Goal: Information Seeking & Learning: Learn about a topic

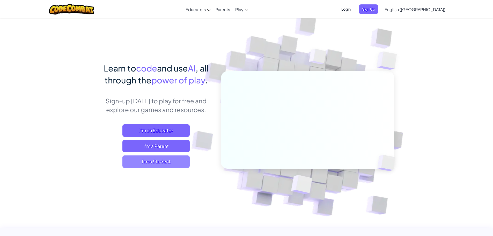
click at [160, 159] on span "I'm a Student" at bounding box center [156, 161] width 67 height 12
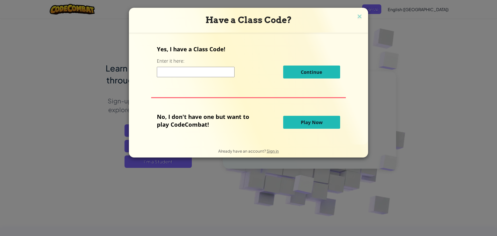
click at [301, 123] on span "Play Now" at bounding box center [312, 122] width 22 height 6
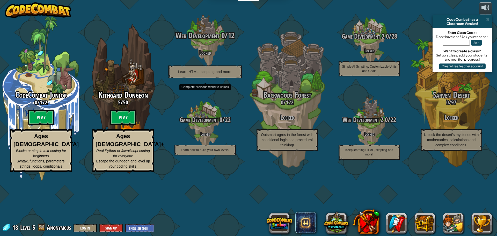
click at [206, 55] on h4 "Locked" at bounding box center [205, 52] width 98 height 6
drag, startPoint x: 206, startPoint y: 76, endPoint x: 206, endPoint y: 80, distance: 3.6
click at [206, 78] on div "Web Development 0 / 12 Locked Learn HTML, scripting and more!" at bounding box center [205, 54] width 98 height 47
click at [206, 55] on h4 "Locked" at bounding box center [205, 52] width 98 height 6
drag, startPoint x: 206, startPoint y: 80, endPoint x: 206, endPoint y: 85, distance: 5.5
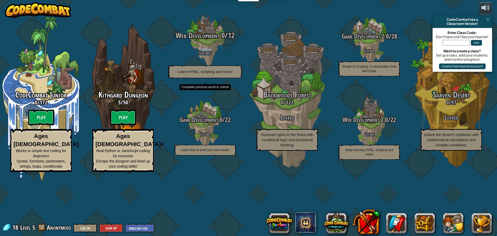
click at [205, 78] on div "Web Development 0 / 12 Locked Learn HTML, scripting and more!" at bounding box center [205, 54] width 98 height 47
click at [208, 78] on div "Web Development 0 / 12 Locked Learn HTML, scripting and more!" at bounding box center [205, 54] width 98 height 47
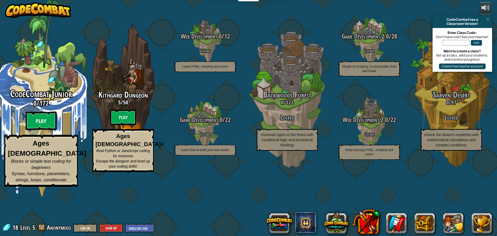
click at [53, 130] on btn "Play" at bounding box center [41, 121] width 31 height 19
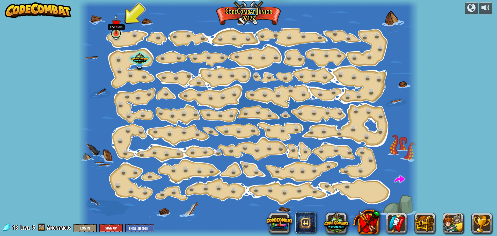
click at [116, 34] on link at bounding box center [116, 33] width 10 height 10
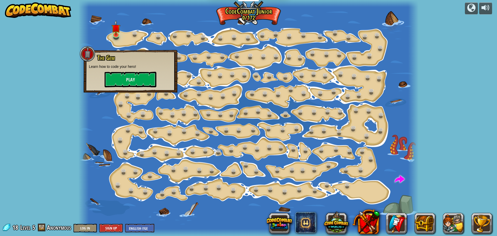
click at [135, 29] on div at bounding box center [248, 118] width 340 height 236
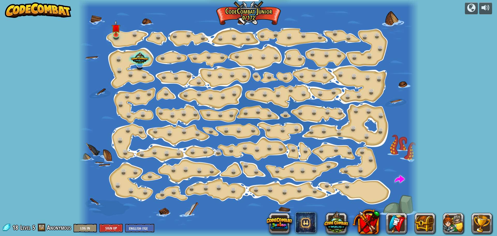
click at [135, 29] on div at bounding box center [248, 118] width 340 height 236
click at [136, 34] on link at bounding box center [135, 33] width 10 height 10
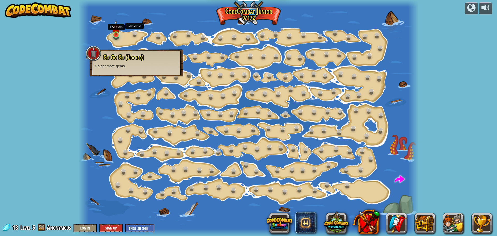
click at [109, 27] on div at bounding box center [248, 118] width 340 height 236
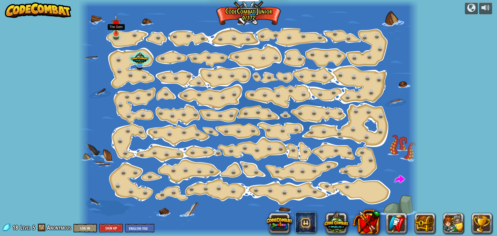
click at [115, 28] on img at bounding box center [116, 24] width 9 height 20
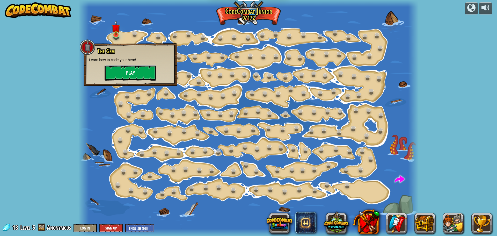
click at [131, 77] on button "Play" at bounding box center [131, 73] width 52 height 16
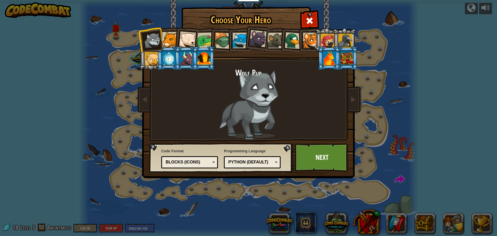
click at [167, 40] on div at bounding box center [170, 40] width 16 height 16
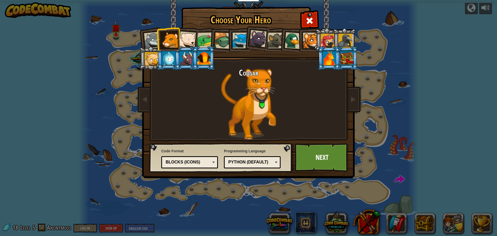
click at [184, 42] on div at bounding box center [187, 39] width 17 height 17
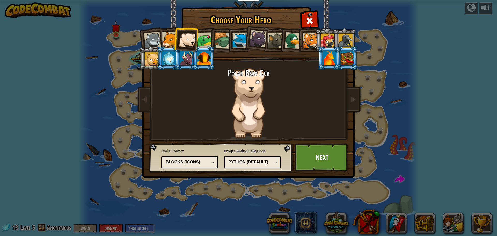
drag, startPoint x: 201, startPoint y: 42, endPoint x: 215, endPoint y: 39, distance: 14.1
click at [202, 41] on div at bounding box center [205, 40] width 16 height 16
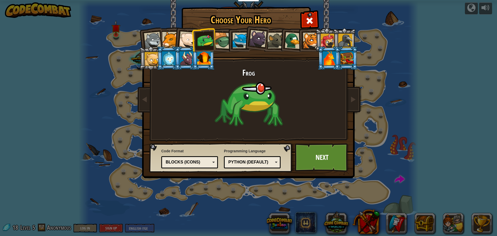
click at [226, 41] on div at bounding box center [222, 40] width 17 height 17
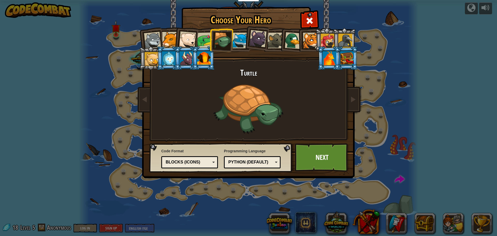
click at [237, 40] on div at bounding box center [241, 41] width 16 height 16
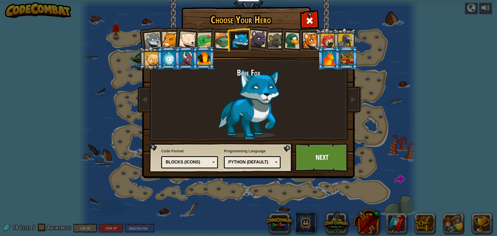
click at [210, 61] on div at bounding box center [203, 58] width 13 height 14
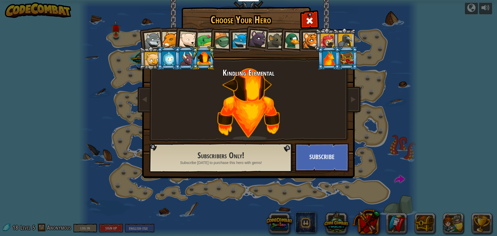
click at [238, 42] on div at bounding box center [241, 41] width 16 height 16
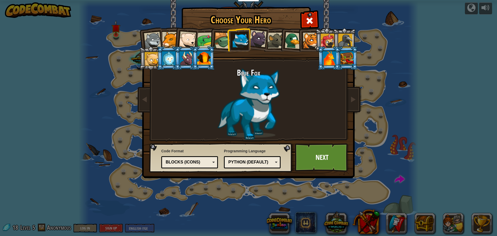
click at [255, 41] on div at bounding box center [257, 38] width 17 height 17
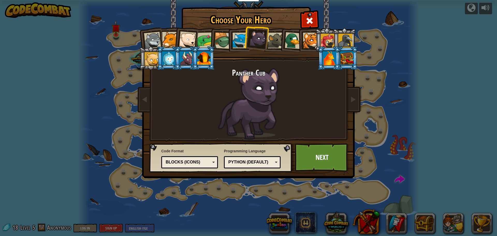
click at [272, 40] on div at bounding box center [276, 41] width 16 height 16
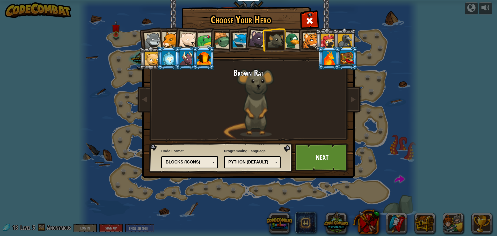
click at [299, 43] on li at bounding box center [309, 40] width 23 height 24
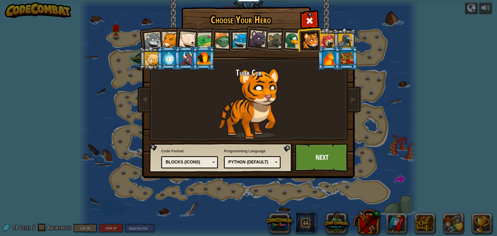
click at [154, 41] on div at bounding box center [152, 40] width 17 height 17
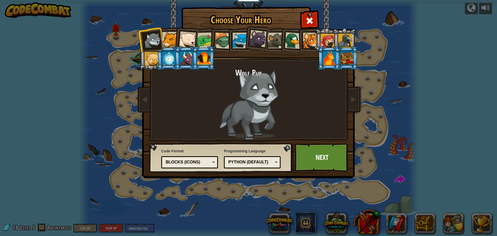
click at [165, 39] on div at bounding box center [170, 40] width 16 height 16
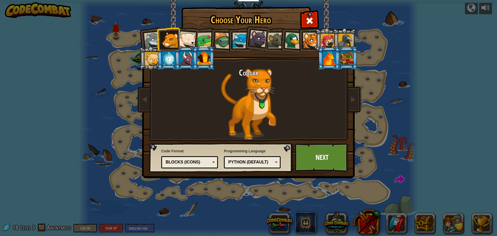
click at [183, 37] on div at bounding box center [187, 39] width 17 height 17
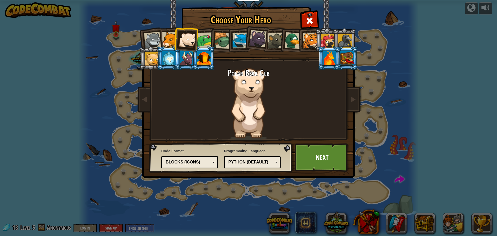
click at [197, 35] on li at bounding box center [185, 38] width 25 height 25
drag, startPoint x: 200, startPoint y: 34, endPoint x: 212, endPoint y: 35, distance: 12.1
click at [200, 34] on div at bounding box center [205, 40] width 16 height 16
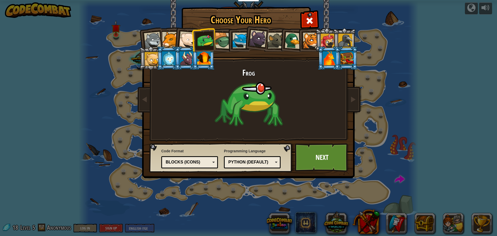
click at [215, 37] on li at bounding box center [204, 40] width 24 height 24
click at [219, 37] on div at bounding box center [222, 40] width 17 height 17
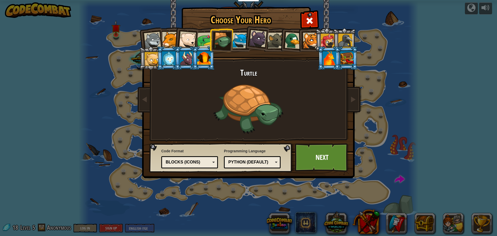
click at [240, 39] on div at bounding box center [241, 41] width 16 height 16
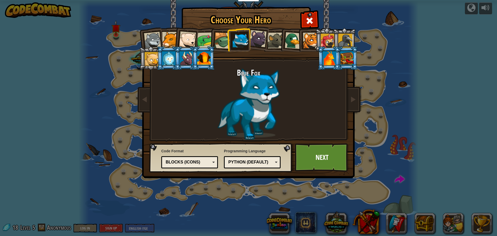
click at [193, 33] on div at bounding box center [187, 39] width 17 height 17
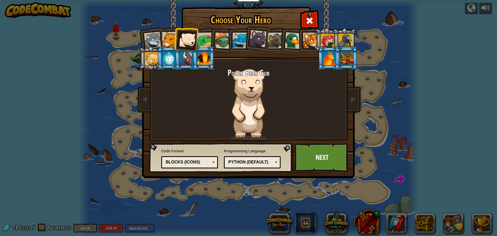
drag, startPoint x: 290, startPoint y: 37, endPoint x: 287, endPoint y: 37, distance: 2.6
click at [287, 37] on div at bounding box center [293, 40] width 17 height 17
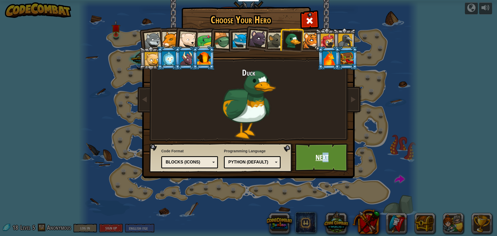
drag, startPoint x: 327, startPoint y: 157, endPoint x: 322, endPoint y: 154, distance: 5.8
click at [322, 154] on link "Next" at bounding box center [322, 157] width 54 height 28
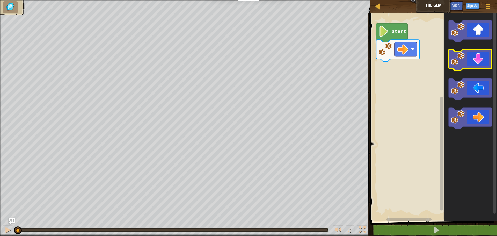
click at [481, 56] on icon "Blockly Workspace" at bounding box center [470, 60] width 43 height 22
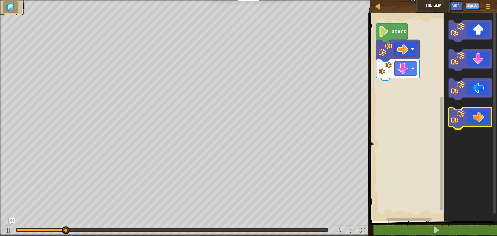
click at [485, 114] on icon "Blockly Workspace" at bounding box center [470, 118] width 43 height 22
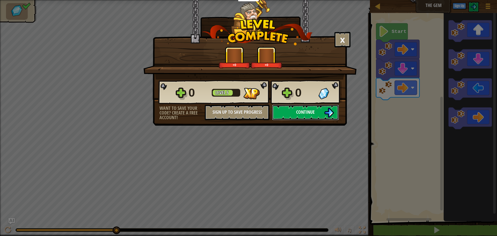
click at [314, 109] on span "Continue" at bounding box center [305, 112] width 19 height 6
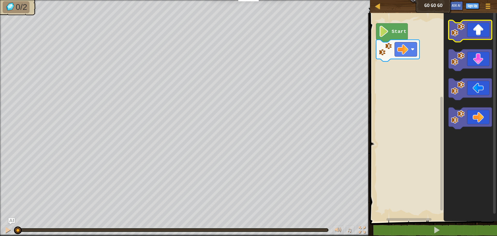
click at [465, 37] on icon "Blockly Workspace" at bounding box center [470, 31] width 43 height 22
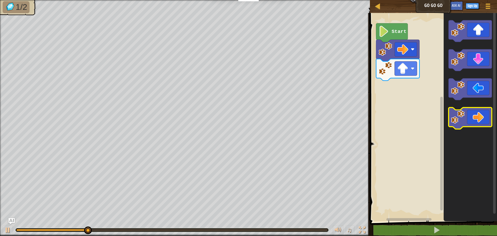
click at [474, 116] on icon "Blockly Workspace" at bounding box center [470, 118] width 43 height 22
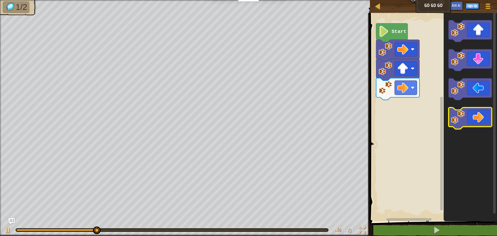
click at [474, 116] on icon "Blockly Workspace" at bounding box center [470, 118] width 43 height 22
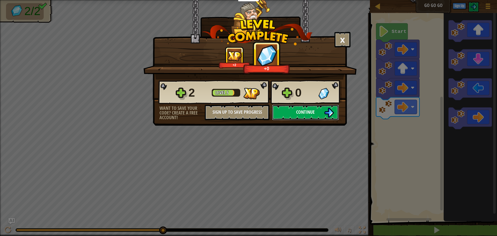
click at [301, 113] on span "Continue" at bounding box center [305, 112] width 19 height 6
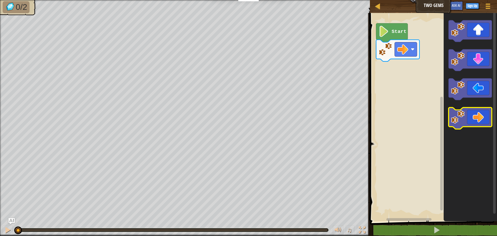
click at [461, 123] on image "Blockly Workspace" at bounding box center [458, 117] width 14 height 14
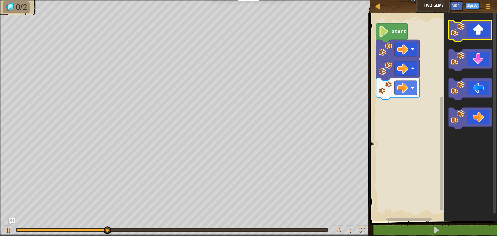
click at [478, 40] on rect "Blockly Workspace" at bounding box center [470, 31] width 43 height 22
click at [480, 33] on icon "Blockly Workspace" at bounding box center [470, 31] width 43 height 22
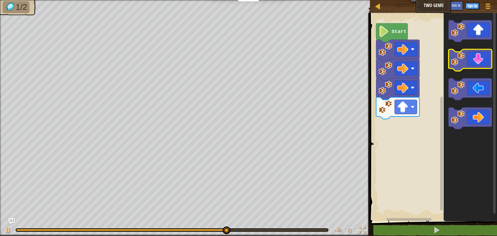
click at [476, 66] on icon "Blockly Workspace" at bounding box center [470, 60] width 43 height 22
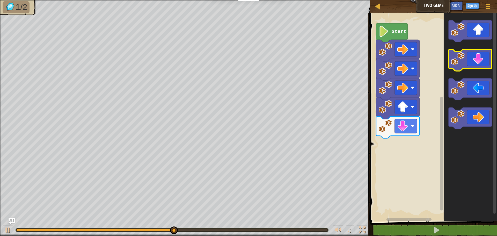
click at [476, 66] on icon "Blockly Workspace" at bounding box center [470, 60] width 43 height 22
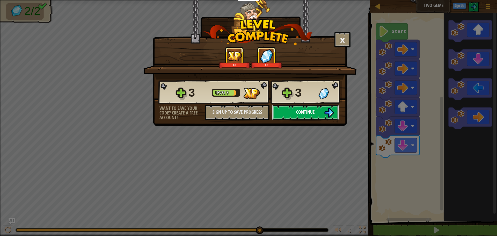
click at [310, 114] on span "Continue" at bounding box center [305, 112] width 19 height 6
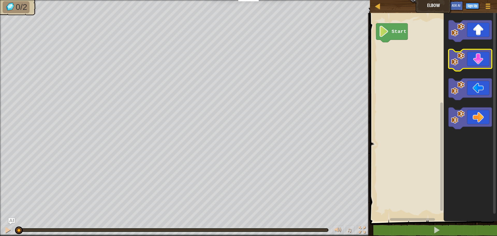
click at [470, 61] on icon "Blockly Workspace" at bounding box center [470, 60] width 43 height 22
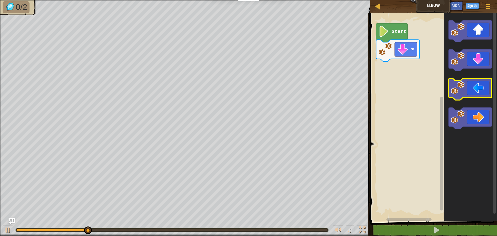
click at [484, 87] on icon "Blockly Workspace" at bounding box center [470, 89] width 43 height 22
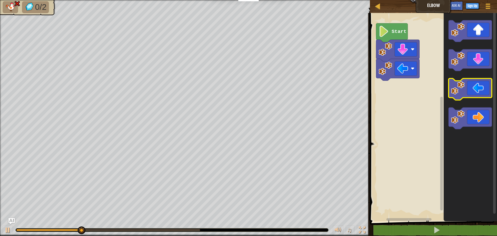
click at [484, 87] on icon "Blockly Workspace" at bounding box center [470, 89] width 43 height 22
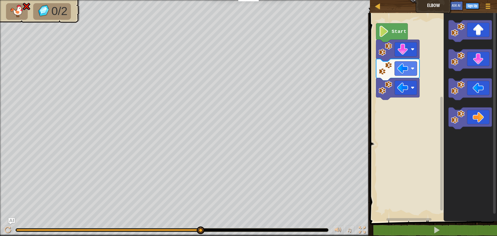
click at [398, 27] on icon "Blockly Workspace" at bounding box center [392, 32] width 32 height 19
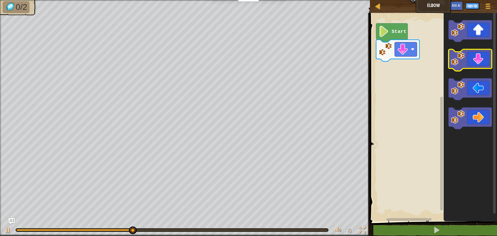
click at [475, 55] on icon "Blockly Workspace" at bounding box center [470, 60] width 43 height 22
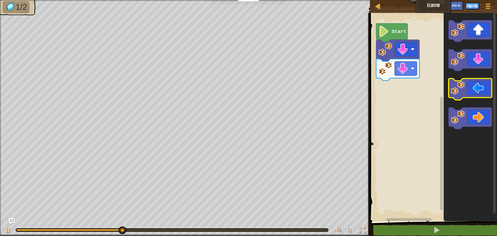
click at [474, 95] on icon "Blockly Workspace" at bounding box center [470, 89] width 43 height 22
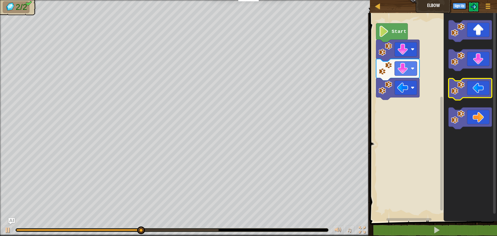
click at [474, 93] on icon "Blockly Workspace" at bounding box center [470, 89] width 43 height 22
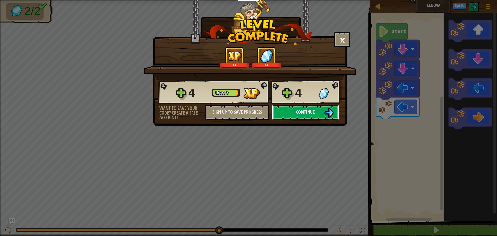
click at [323, 111] on button "Continue" at bounding box center [305, 113] width 67 height 16
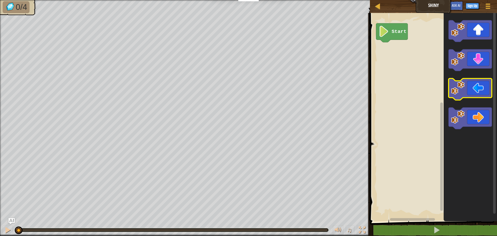
click at [472, 90] on icon "Blockly Workspace" at bounding box center [470, 89] width 43 height 22
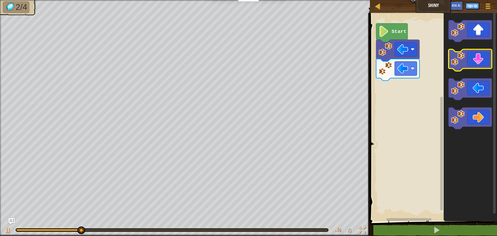
click at [473, 61] on icon "Blockly Workspace" at bounding box center [470, 60] width 43 height 22
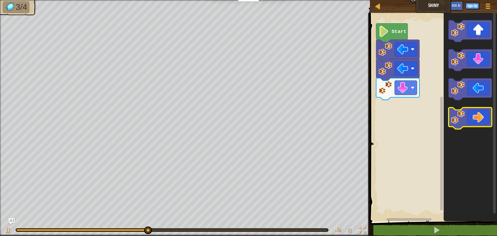
click at [481, 116] on icon "Blockly Workspace" at bounding box center [470, 118] width 43 height 22
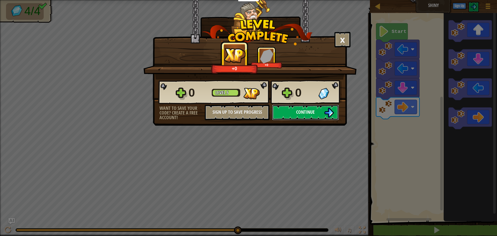
click at [305, 109] on span "Continue" at bounding box center [305, 112] width 19 height 6
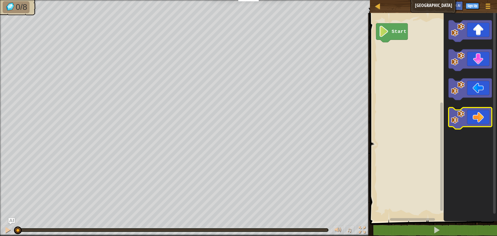
click at [476, 117] on icon "Blockly Workspace" at bounding box center [470, 118] width 43 height 22
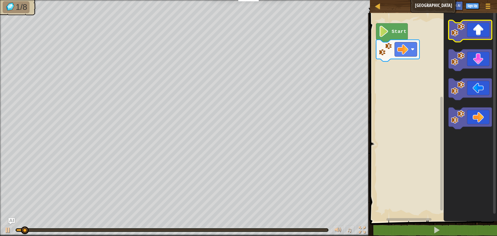
click at [477, 34] on icon "Blockly Workspace" at bounding box center [470, 31] width 43 height 22
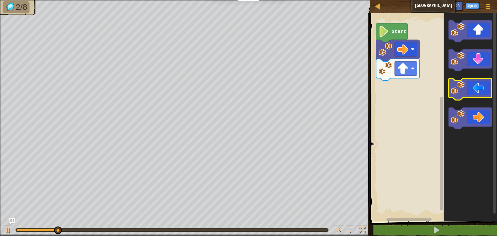
click at [470, 93] on icon "Blockly Workspace" at bounding box center [470, 89] width 43 height 22
click at [470, 92] on icon "Blockly Workspace" at bounding box center [470, 89] width 43 height 22
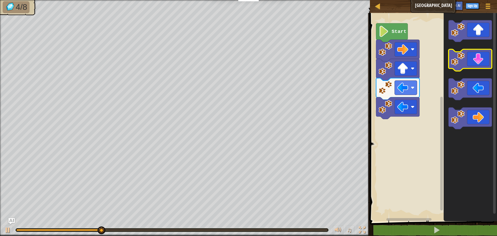
click at [465, 62] on image "Blockly Workspace" at bounding box center [458, 59] width 14 height 14
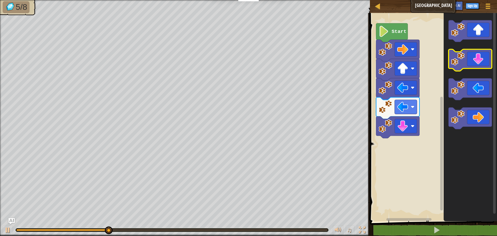
click at [465, 62] on image "Blockly Workspace" at bounding box center [458, 59] width 14 height 14
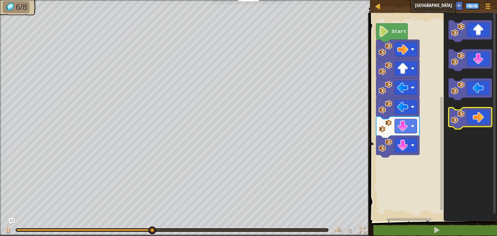
click at [481, 118] on icon "Blockly Workspace" at bounding box center [470, 118] width 43 height 22
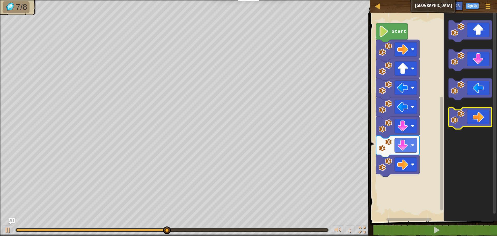
click at [481, 118] on icon "Blockly Workspace" at bounding box center [470, 118] width 43 height 22
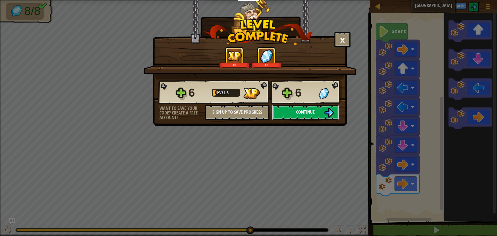
click at [314, 111] on span "Continue" at bounding box center [305, 112] width 19 height 6
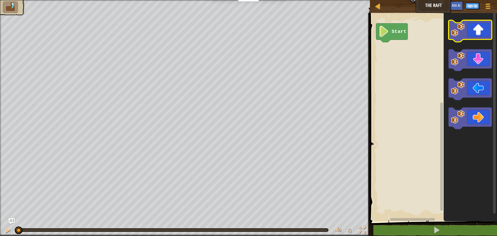
click at [486, 29] on icon "Blockly Workspace" at bounding box center [470, 31] width 43 height 22
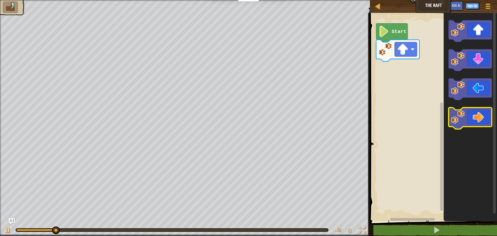
click at [481, 119] on icon "Blockly Workspace" at bounding box center [470, 118] width 43 height 22
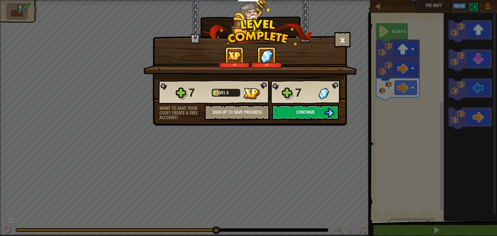
click at [309, 114] on span "Continue" at bounding box center [305, 112] width 19 height 6
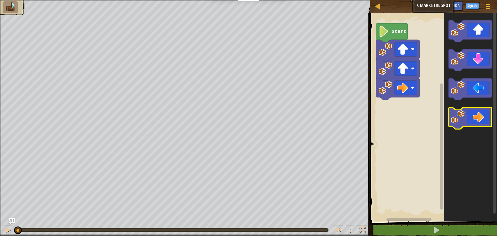
click at [487, 118] on icon "Blockly Workspace" at bounding box center [470, 118] width 43 height 22
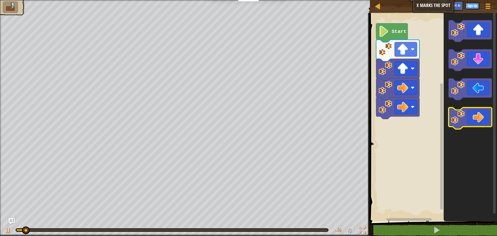
click at [487, 118] on icon "Blockly Workspace" at bounding box center [470, 118] width 43 height 22
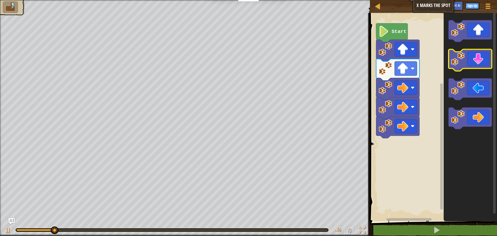
click at [474, 60] on icon "Blockly Workspace" at bounding box center [470, 60] width 43 height 22
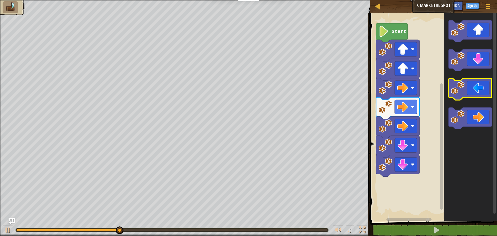
click at [482, 89] on icon "Blockly Workspace" at bounding box center [470, 89] width 43 height 22
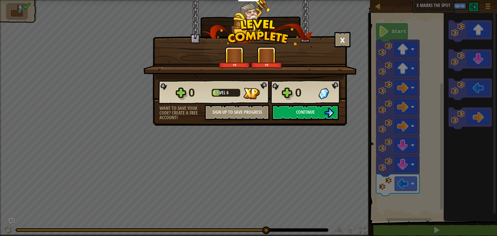
click at [301, 104] on div "0 Level 6 0" at bounding box center [250, 92] width 184 height 25
click at [301, 111] on span "Continue" at bounding box center [305, 112] width 19 height 6
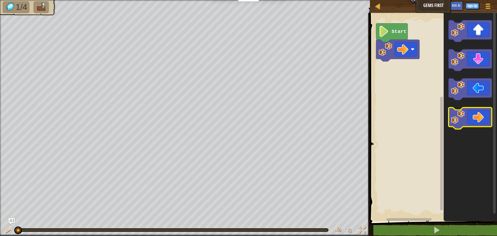
click at [474, 117] on icon "Blockly Workspace" at bounding box center [470, 118] width 43 height 22
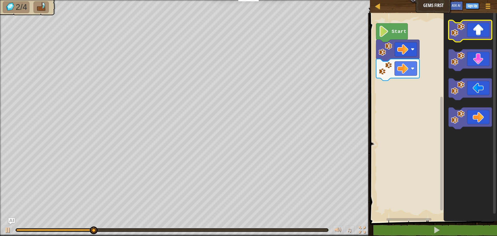
click at [459, 37] on icon "Blockly Workspace" at bounding box center [470, 31] width 43 height 22
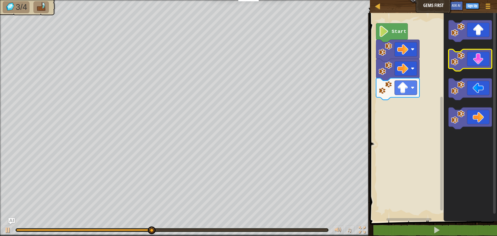
click at [473, 63] on icon "Blockly Workspace" at bounding box center [470, 60] width 43 height 22
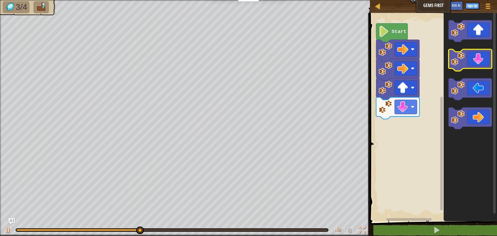
click at [473, 62] on icon "Blockly Workspace" at bounding box center [470, 60] width 43 height 22
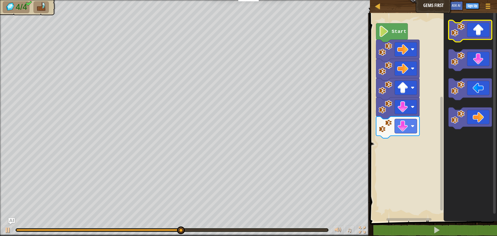
click at [479, 34] on icon "Blockly Workspace" at bounding box center [470, 31] width 43 height 22
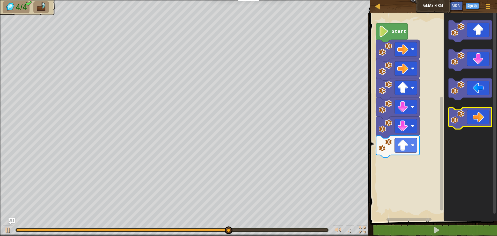
click at [484, 115] on icon "Blockly Workspace" at bounding box center [470, 118] width 43 height 22
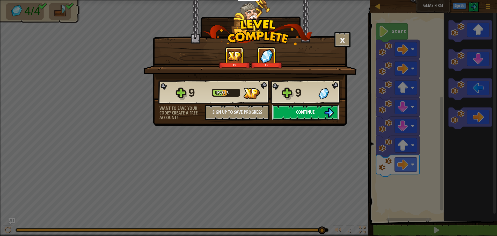
click at [325, 108] on img at bounding box center [329, 113] width 10 height 10
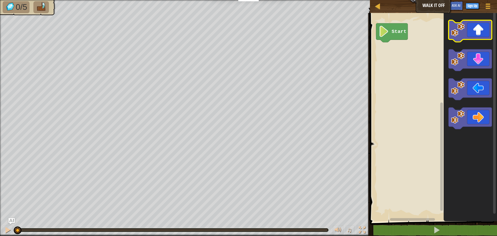
click at [475, 32] on icon "Blockly Workspace" at bounding box center [470, 31] width 43 height 22
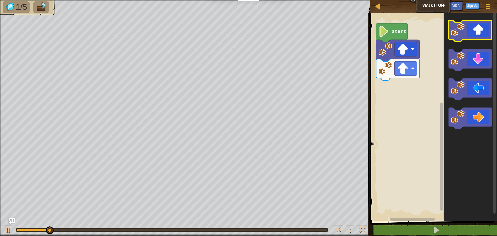
click at [475, 32] on icon "Blockly Workspace" at bounding box center [470, 31] width 43 height 22
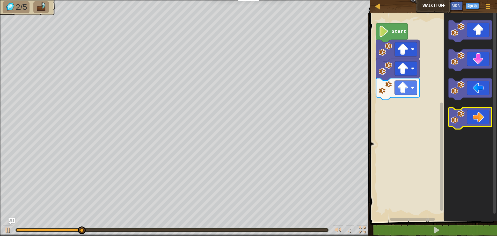
click at [479, 115] on icon "Blockly Workspace" at bounding box center [470, 118] width 43 height 22
click at [479, 114] on icon "Blockly Workspace" at bounding box center [470, 118] width 43 height 22
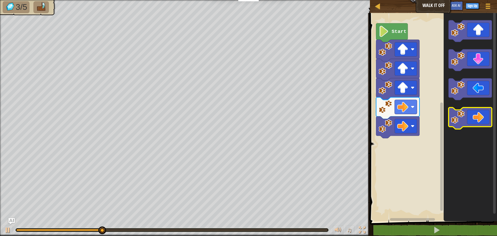
click at [479, 114] on icon "Blockly Workspace" at bounding box center [470, 118] width 43 height 22
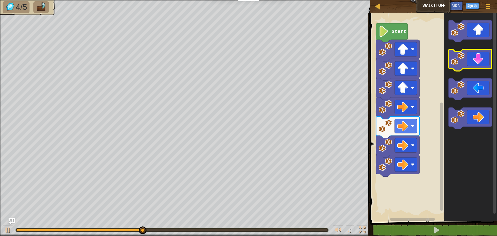
click at [483, 62] on icon "Blockly Workspace" at bounding box center [470, 60] width 43 height 22
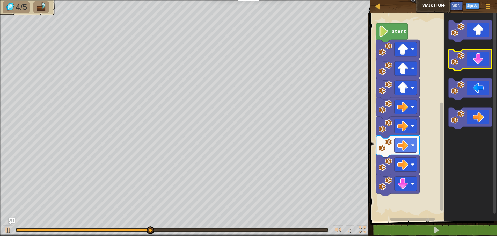
click at [481, 63] on icon "Blockly Workspace" at bounding box center [470, 60] width 43 height 22
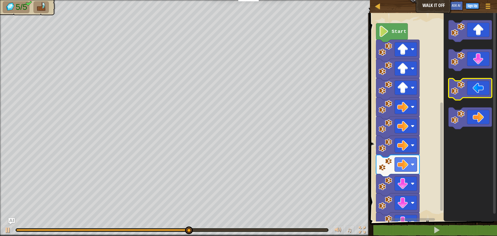
click at [473, 90] on icon "Blockly Workspace" at bounding box center [470, 89] width 43 height 22
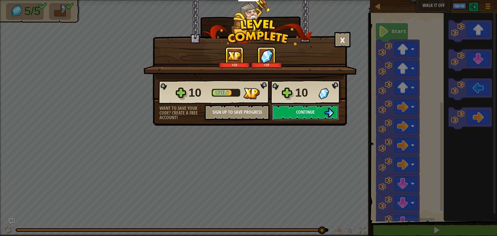
click at [308, 112] on span "Continue" at bounding box center [305, 112] width 19 height 6
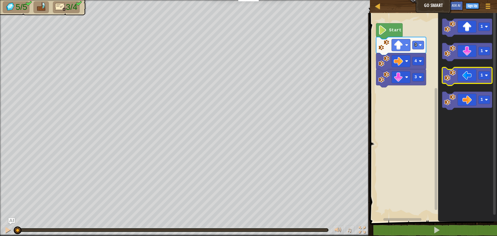
click at [469, 79] on icon "Blockly Workspace" at bounding box center [467, 76] width 50 height 18
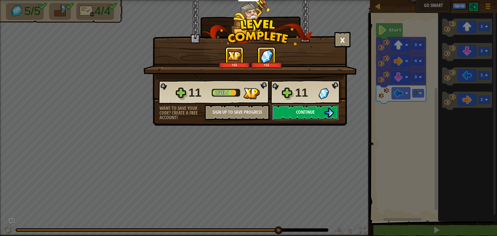
click at [307, 108] on button "Continue" at bounding box center [305, 113] width 67 height 16
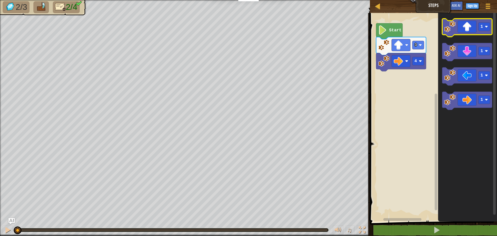
click at [471, 34] on icon "Blockly Workspace" at bounding box center [467, 28] width 50 height 18
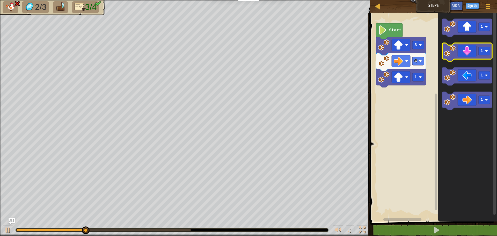
click at [463, 51] on icon "Blockly Workspace" at bounding box center [467, 52] width 50 height 18
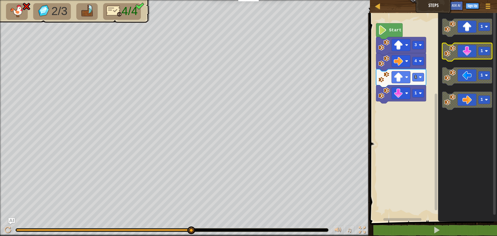
click at [466, 54] on icon "Blockly Workspace" at bounding box center [467, 52] width 50 height 18
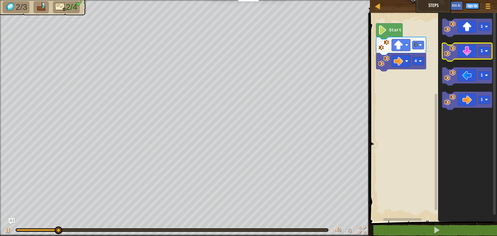
click at [469, 54] on icon "Blockly Workspace" at bounding box center [467, 52] width 50 height 18
click at [467, 54] on icon "Blockly Workspace" at bounding box center [467, 52] width 50 height 18
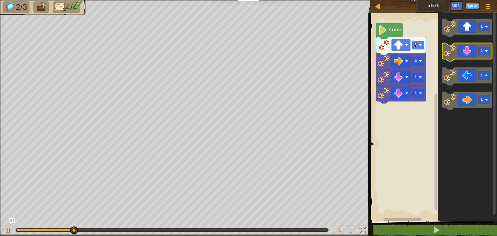
click at [467, 54] on icon "Blockly Workspace" at bounding box center [467, 52] width 50 height 18
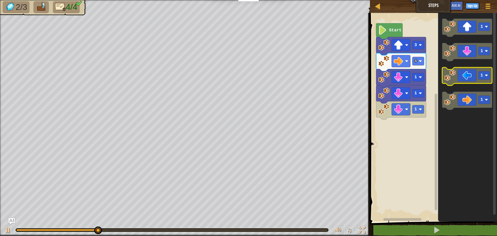
click at [467, 83] on icon "Blockly Workspace" at bounding box center [467, 76] width 50 height 18
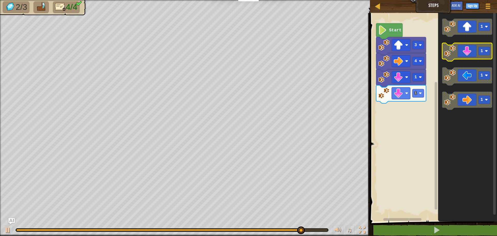
click at [467, 52] on icon "Blockly Workspace" at bounding box center [467, 52] width 50 height 18
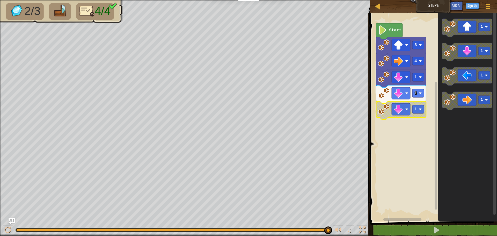
click at [419, 106] on rect "Blockly Workspace" at bounding box center [419, 109] width 12 height 8
click at [454, 131] on icon "Blockly Workspace" at bounding box center [467, 115] width 59 height 211
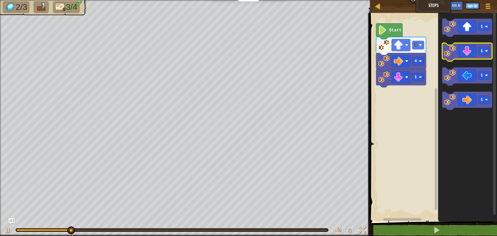
click at [470, 57] on icon "Blockly Workspace" at bounding box center [467, 52] width 50 height 18
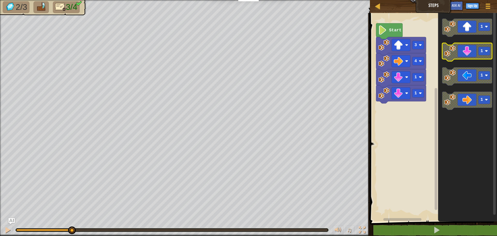
click at [469, 57] on icon "Blockly Workspace" at bounding box center [467, 52] width 50 height 18
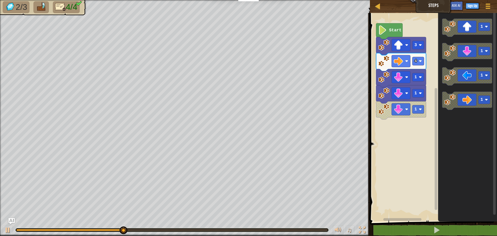
click at [418, 114] on icon "Blockly Workspace" at bounding box center [401, 110] width 50 height 18
click at [422, 109] on rect "Blockly Workspace" at bounding box center [419, 109] width 12 height 8
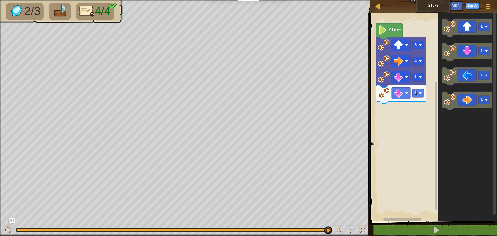
click at [393, 34] on icon "Blockly Workspace" at bounding box center [389, 31] width 26 height 16
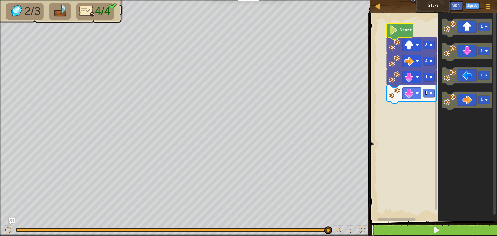
click at [424, 229] on button at bounding box center [436, 230] width 129 height 12
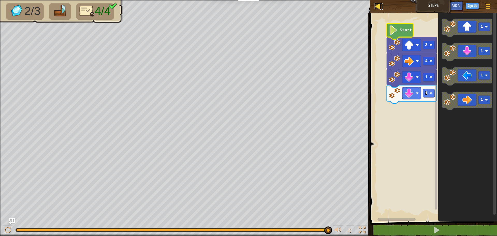
click at [380, 7] on div at bounding box center [378, 6] width 6 height 6
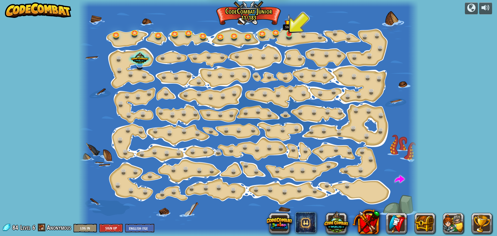
drag, startPoint x: 286, startPoint y: 30, endPoint x: 291, endPoint y: 31, distance: 5.2
click at [286, 31] on img at bounding box center [289, 24] width 9 height 20
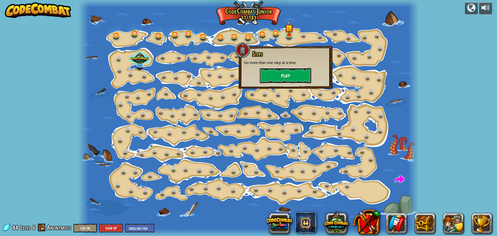
click at [284, 76] on button "Play" at bounding box center [286, 76] width 52 height 16
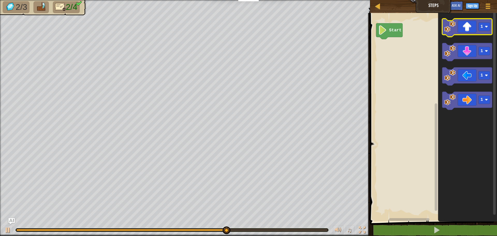
click at [469, 32] on icon "Blockly Workspace" at bounding box center [467, 28] width 50 height 18
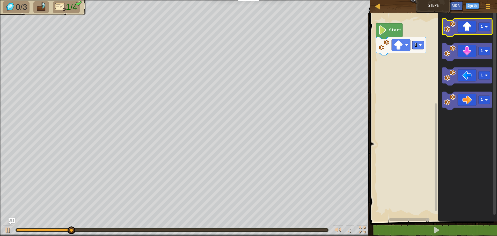
click at [469, 32] on icon "Blockly Workspace" at bounding box center [467, 28] width 50 height 18
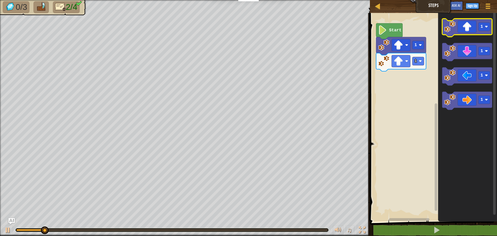
click at [469, 32] on icon "Blockly Workspace" at bounding box center [467, 28] width 50 height 18
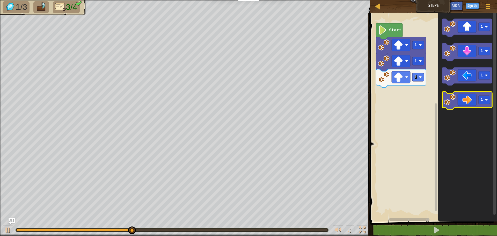
click at [474, 101] on icon "Blockly Workspace" at bounding box center [467, 101] width 50 height 18
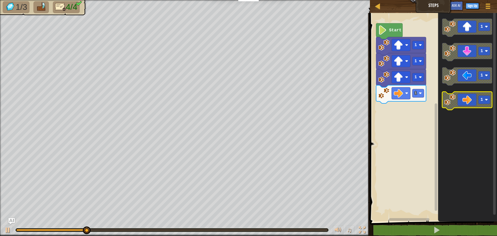
click at [473, 101] on icon "Blockly Workspace" at bounding box center [467, 101] width 50 height 18
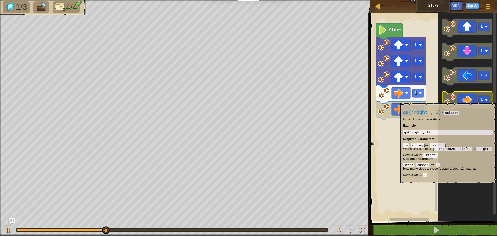
click at [473, 101] on icon "Blockly Workspace" at bounding box center [467, 101] width 50 height 18
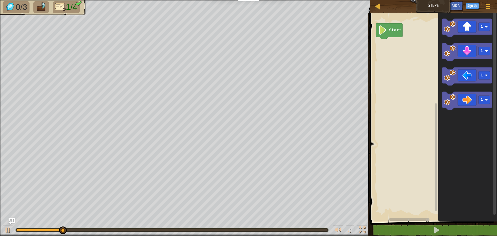
drag, startPoint x: 438, startPoint y: 3, endPoint x: 421, endPoint y: 46, distance: 46.3
click at [421, 46] on div "Map Steps Game Menu Sign Up Ask AI 1 הההההההההההההההההההההההההההההההההההההההההה…" at bounding box center [248, 118] width 497 height 236
click at [390, 32] on text "Start" at bounding box center [395, 30] width 12 height 5
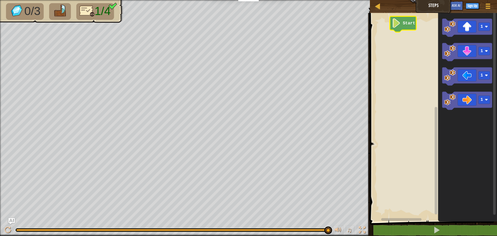
drag, startPoint x: 231, startPoint y: 228, endPoint x: 427, endPoint y: 105, distance: 231.3
click at [443, 117] on div "Map Steps Game Menu Sign Up Ask AI 1 הההההההההההההההההההההההההההההההההההההההההה…" at bounding box center [248, 118] width 497 height 236
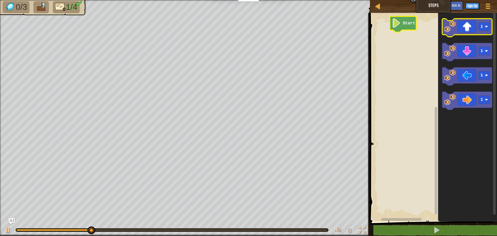
click at [464, 27] on icon "Blockly Workspace" at bounding box center [467, 28] width 50 height 18
click at [465, 34] on icon "Blockly Workspace" at bounding box center [467, 28] width 50 height 18
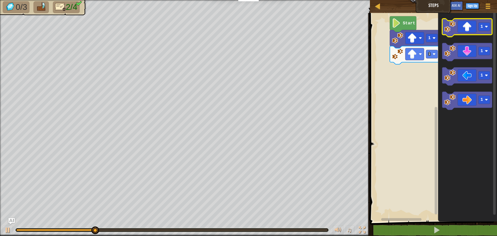
click at [471, 28] on icon "Blockly Workspace" at bounding box center [467, 28] width 50 height 18
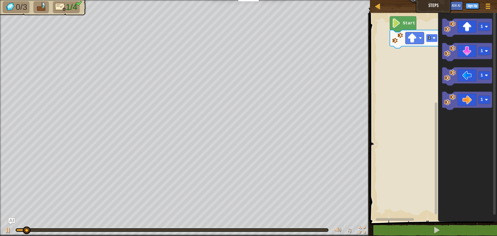
click at [433, 37] on image "Blockly Workspace" at bounding box center [434, 38] width 3 height 3
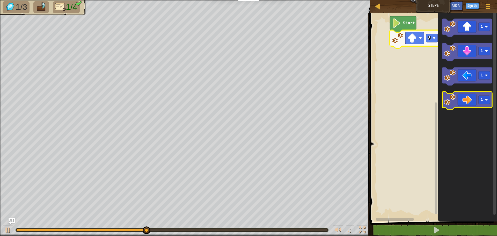
click at [469, 98] on icon "Blockly Workspace" at bounding box center [467, 101] width 50 height 18
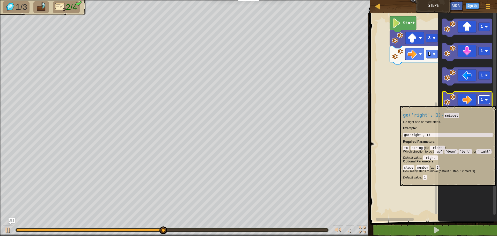
click at [487, 103] on rect "Blockly Workspace" at bounding box center [485, 100] width 12 height 8
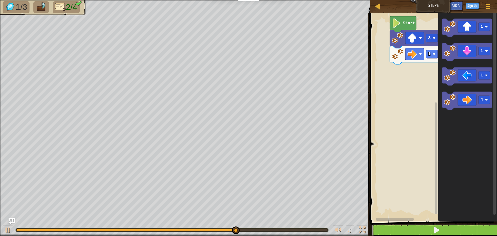
click at [442, 227] on button at bounding box center [436, 230] width 129 height 12
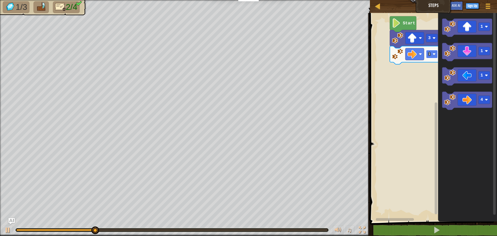
click at [432, 55] on rect "Blockly Workspace" at bounding box center [432, 54] width 12 height 8
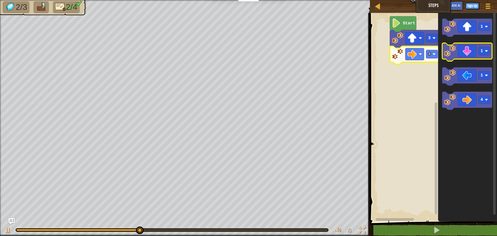
click at [468, 53] on icon "Blockly Workspace" at bounding box center [467, 52] width 50 height 18
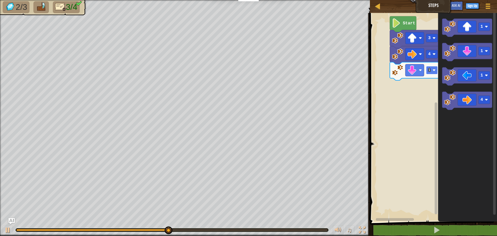
click at [430, 69] on text "1" at bounding box center [429, 70] width 3 height 5
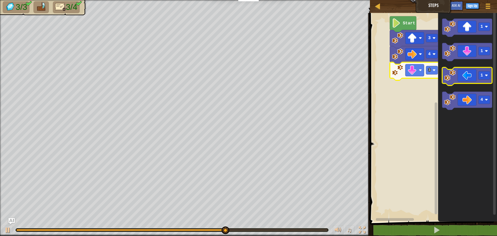
click at [467, 76] on icon "Blockly Workspace" at bounding box center [467, 76] width 50 height 18
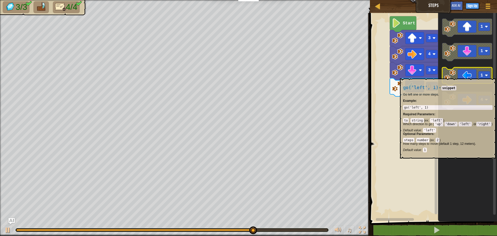
click at [467, 76] on icon "Blockly Workspace" at bounding box center [467, 76] width 50 height 18
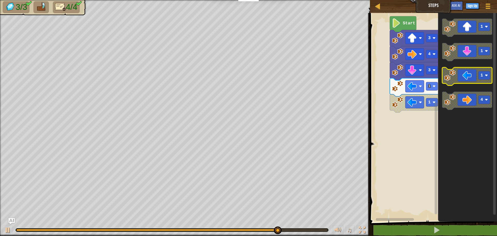
click at [467, 76] on icon "Blockly Workspace" at bounding box center [467, 76] width 50 height 18
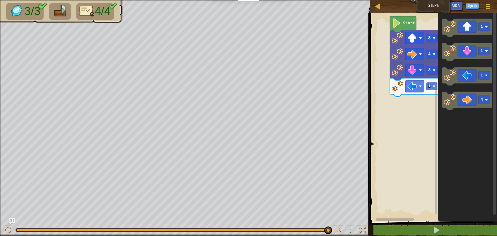
click at [432, 87] on rect "Blockly Workspace" at bounding box center [432, 86] width 12 height 8
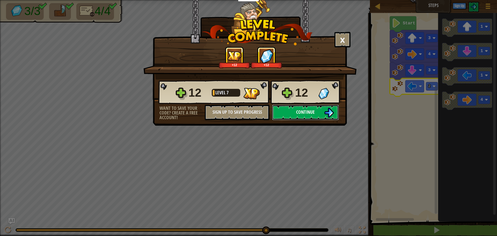
click at [320, 108] on button "Continue" at bounding box center [305, 113] width 67 height 16
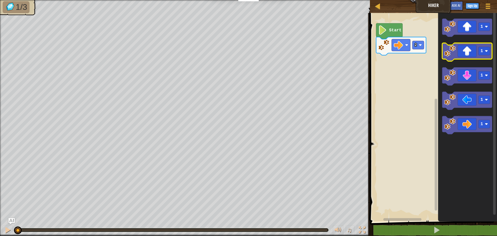
click at [464, 55] on icon "Blockly Workspace" at bounding box center [467, 52] width 50 height 18
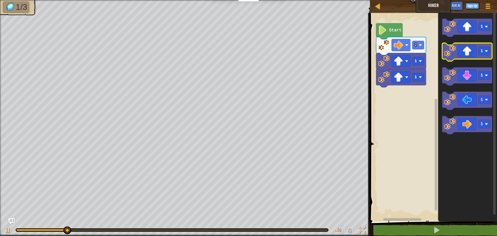
click at [464, 55] on icon "Blockly Workspace" at bounding box center [467, 52] width 50 height 18
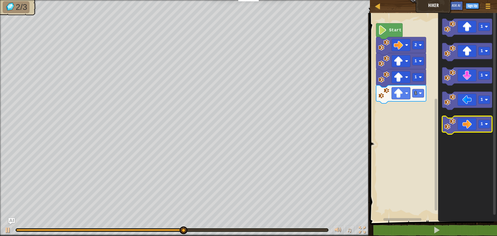
click at [472, 127] on icon "Blockly Workspace" at bounding box center [467, 125] width 50 height 18
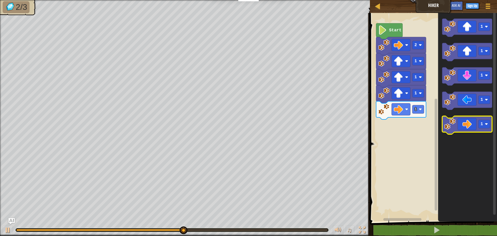
click at [472, 127] on icon "Blockly Workspace" at bounding box center [467, 125] width 50 height 18
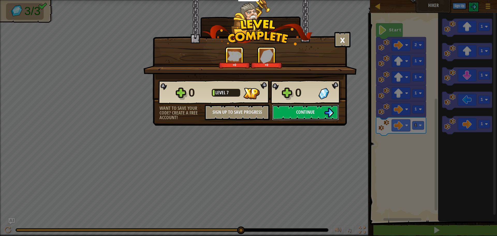
click at [317, 113] on button "Continue" at bounding box center [305, 113] width 67 height 16
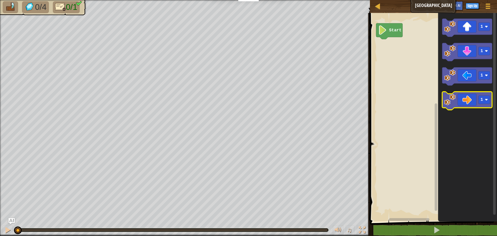
click at [469, 98] on icon "Blockly Workspace" at bounding box center [467, 101] width 50 height 18
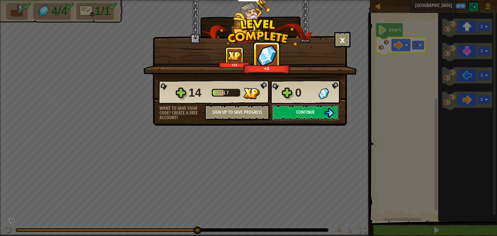
click at [321, 110] on button "Continue" at bounding box center [305, 113] width 67 height 16
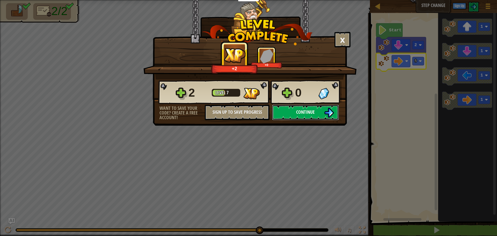
click at [287, 110] on button "Continue" at bounding box center [305, 113] width 67 height 16
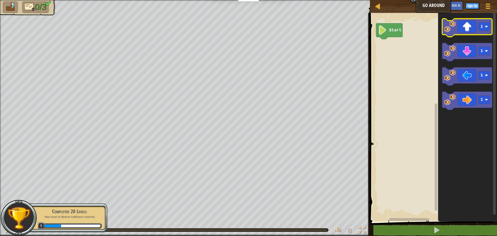
click at [475, 25] on icon "Blockly Workspace" at bounding box center [467, 28] width 50 height 18
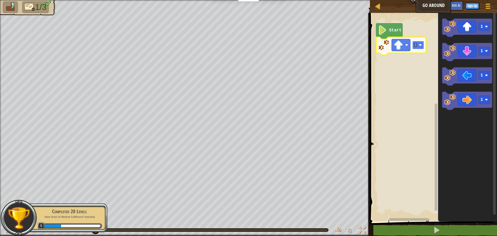
click at [416, 46] on text "1" at bounding box center [416, 45] width 3 height 5
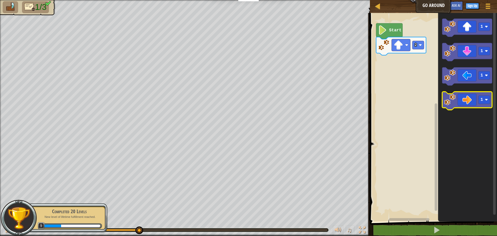
click at [466, 100] on icon "Blockly Workspace" at bounding box center [467, 101] width 50 height 18
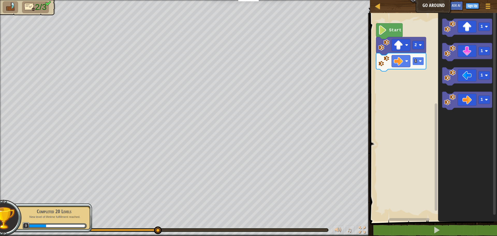
click at [415, 63] on text "1" at bounding box center [416, 61] width 3 height 5
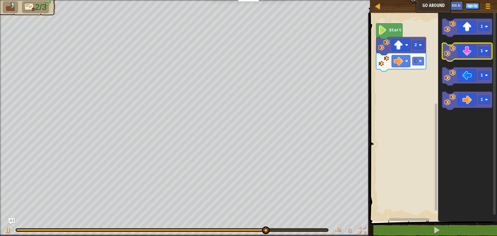
click at [471, 56] on icon "Blockly Workspace" at bounding box center [467, 52] width 50 height 18
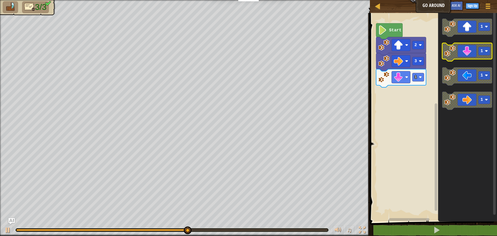
click at [471, 56] on icon "Blockly Workspace" at bounding box center [467, 52] width 50 height 18
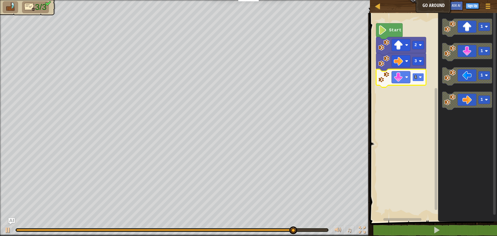
click at [415, 75] on text "1" at bounding box center [416, 77] width 3 height 5
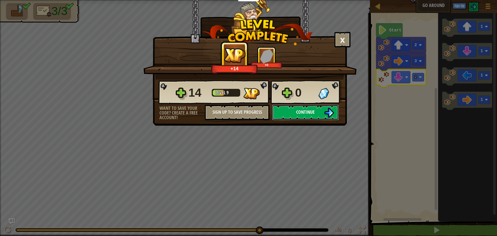
click at [313, 110] on span "Continue" at bounding box center [305, 112] width 19 height 6
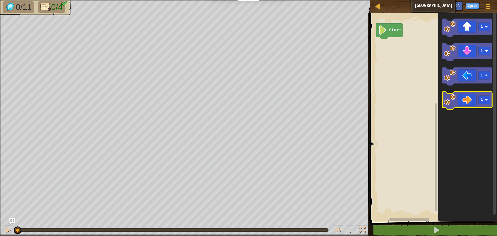
click at [467, 106] on icon "Blockly Workspace" at bounding box center [467, 101] width 50 height 18
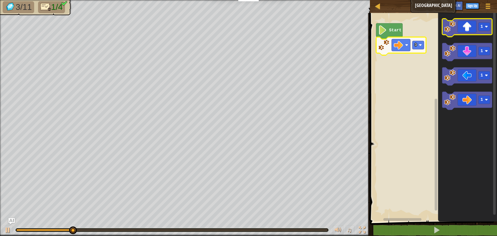
click at [467, 30] on icon "Blockly Workspace" at bounding box center [467, 28] width 50 height 18
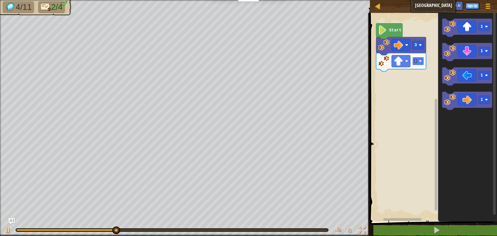
click at [416, 60] on text "1" at bounding box center [416, 61] width 3 height 5
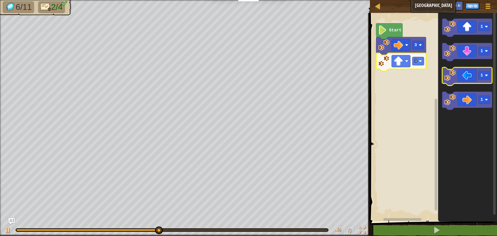
click at [464, 76] on icon "Blockly Workspace" at bounding box center [467, 76] width 50 height 18
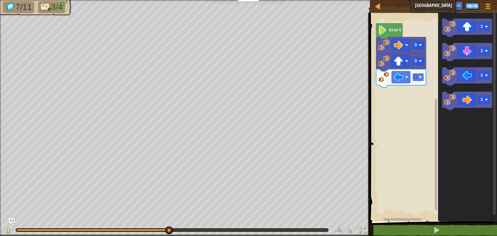
click at [417, 77] on rect "Blockly Workspace" at bounding box center [419, 77] width 12 height 8
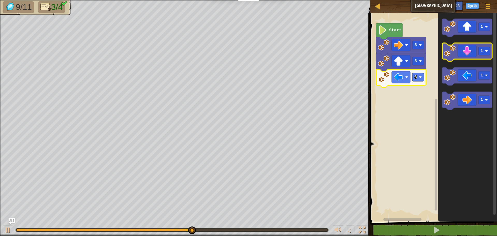
click at [464, 51] on icon "Blockly Workspace" at bounding box center [467, 52] width 50 height 18
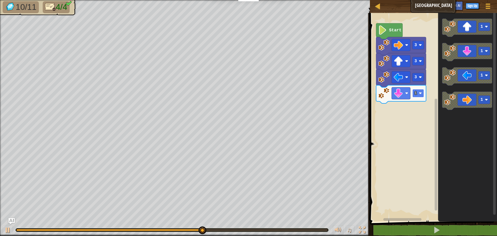
click at [417, 95] on rect "Blockly Workspace" at bounding box center [419, 93] width 12 height 8
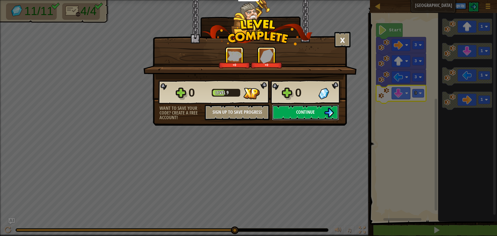
click at [303, 110] on span "Continue" at bounding box center [305, 112] width 19 height 6
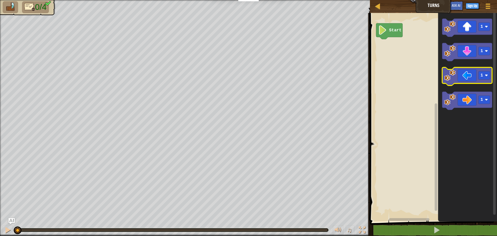
click at [466, 79] on icon "Blockly Workspace" at bounding box center [467, 76] width 50 height 18
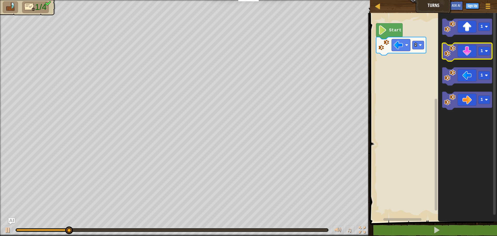
click at [467, 48] on icon "Blockly Workspace" at bounding box center [467, 52] width 50 height 18
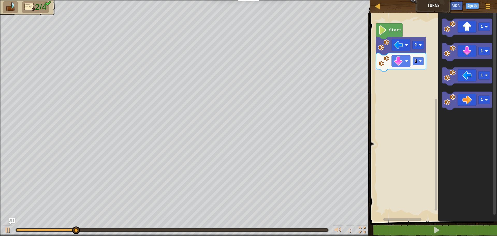
click at [420, 61] on image "Blockly Workspace" at bounding box center [420, 61] width 3 height 3
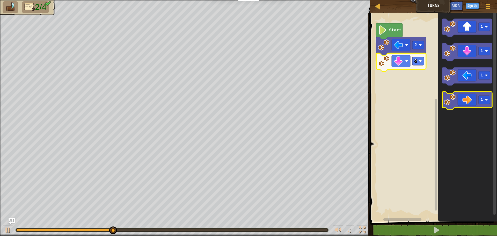
click at [465, 102] on icon "Blockly Workspace" at bounding box center [467, 101] width 50 height 18
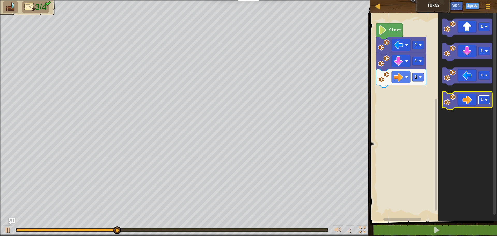
click at [482, 102] on text "1" at bounding box center [482, 99] width 3 height 5
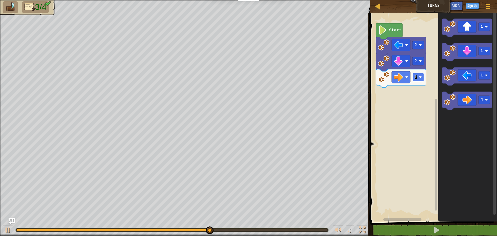
click at [420, 78] on image "Blockly Workspace" at bounding box center [420, 77] width 3 height 3
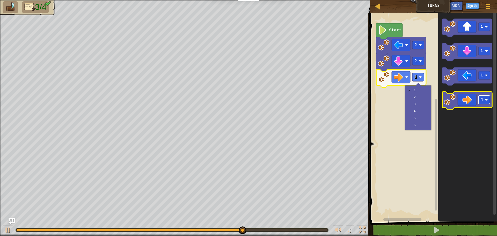
click at [481, 102] on text "4" at bounding box center [482, 99] width 3 height 5
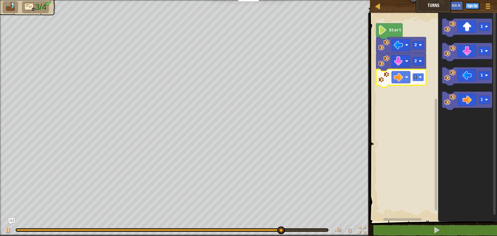
click at [418, 77] on rect "Blockly Workspace" at bounding box center [419, 77] width 12 height 8
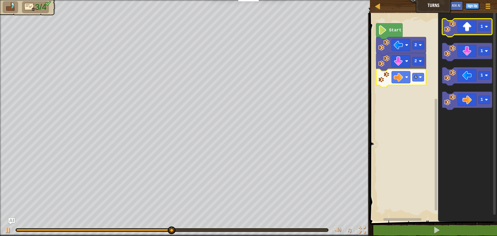
click at [467, 28] on icon "Blockly Workspace" at bounding box center [467, 28] width 50 height 18
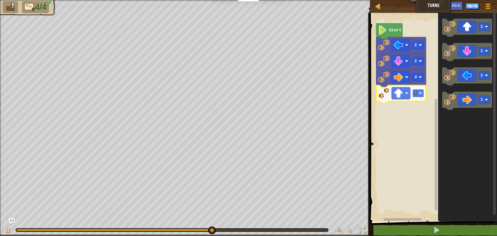
click at [418, 95] on rect "Blockly Workspace" at bounding box center [419, 93] width 12 height 8
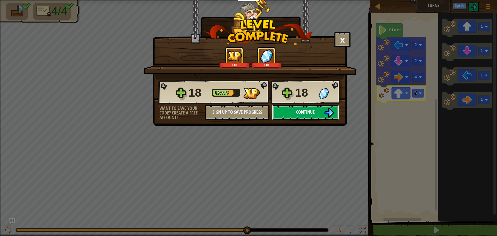
click at [318, 110] on button "Continue" at bounding box center [305, 113] width 67 height 16
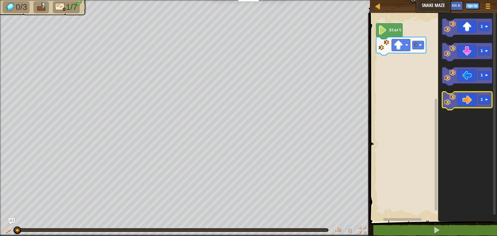
click at [468, 104] on icon "Blockly Workspace" at bounding box center [467, 101] width 50 height 18
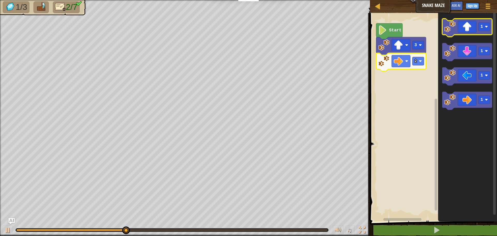
click at [465, 25] on icon "Blockly Workspace" at bounding box center [467, 28] width 50 height 18
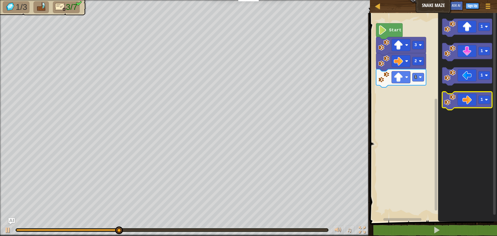
click at [465, 101] on icon "Blockly Workspace" at bounding box center [467, 101] width 50 height 18
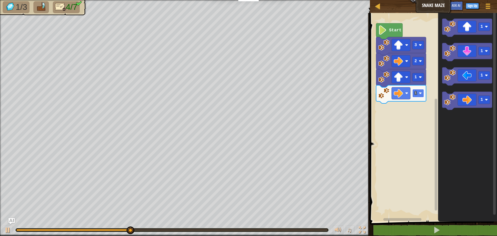
click at [415, 97] on rect "Blockly Workspace" at bounding box center [419, 93] width 12 height 8
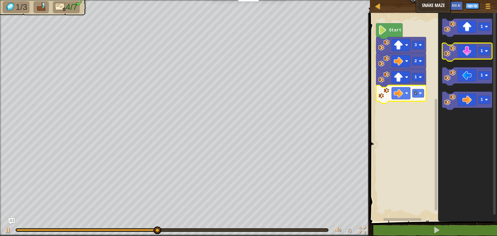
click at [470, 50] on icon "Blockly Workspace" at bounding box center [467, 52] width 50 height 18
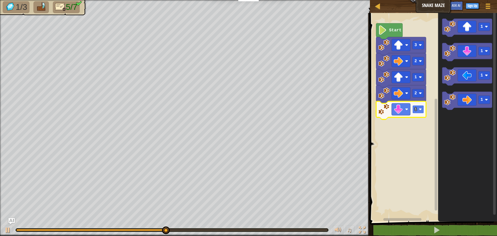
click at [418, 111] on rect "Blockly Workspace" at bounding box center [419, 109] width 12 height 8
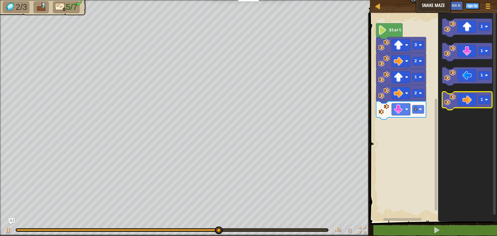
click at [468, 102] on icon "Blockly Workspace" at bounding box center [467, 101] width 50 height 18
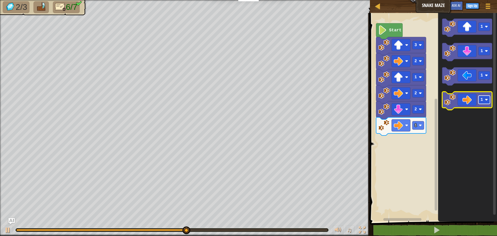
click at [488, 103] on rect "Blockly Workspace" at bounding box center [485, 100] width 12 height 8
click at [482, 102] on text "2" at bounding box center [482, 99] width 3 height 5
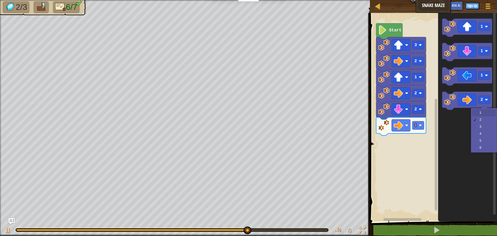
drag, startPoint x: 483, startPoint y: 112, endPoint x: 469, endPoint y: 114, distance: 13.4
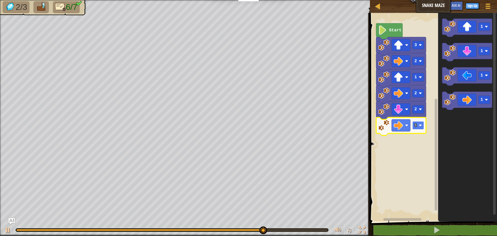
click at [421, 123] on rect "Blockly Workspace" at bounding box center [419, 125] width 12 height 8
click at [464, 25] on icon "Blockly Workspace" at bounding box center [467, 28] width 50 height 18
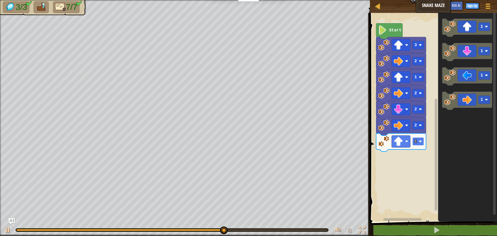
click at [416, 143] on text "1" at bounding box center [416, 141] width 3 height 5
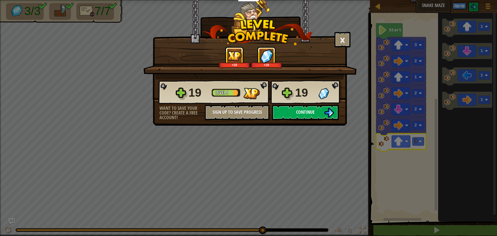
click at [321, 107] on button "Continue" at bounding box center [305, 113] width 67 height 16
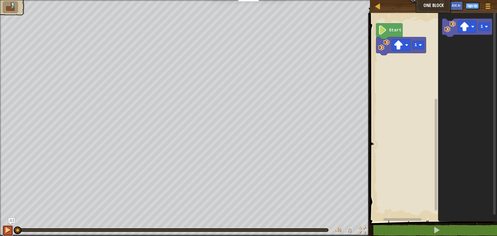
click at [7, 229] on div at bounding box center [7, 230] width 7 height 7
